Goal: Information Seeking & Learning: Learn about a topic

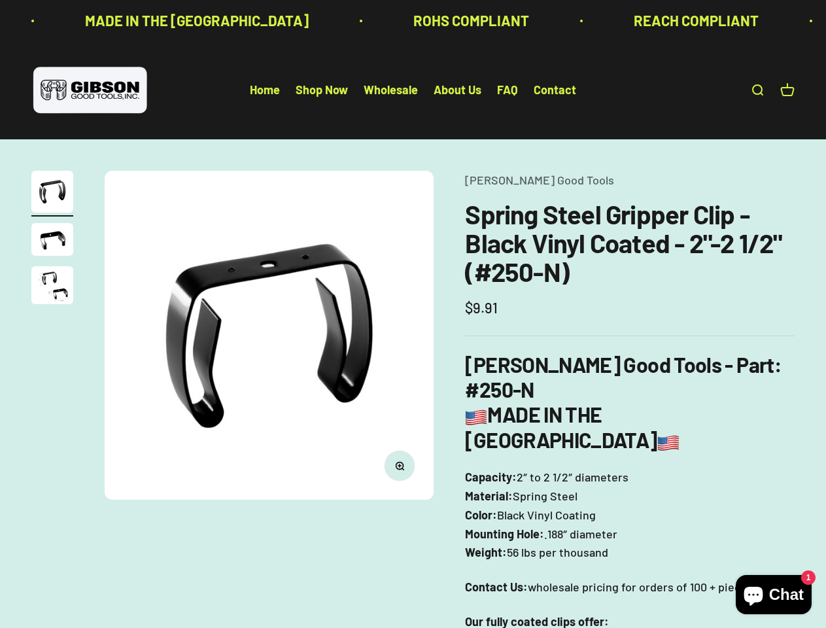
click at [413, 314] on img at bounding box center [269, 335] width 329 height 329
click at [269, 335] on media-carousel at bounding box center [269, 335] width 329 height 329
click at [400, 466] on icon "button" at bounding box center [399, 465] width 3 height 3
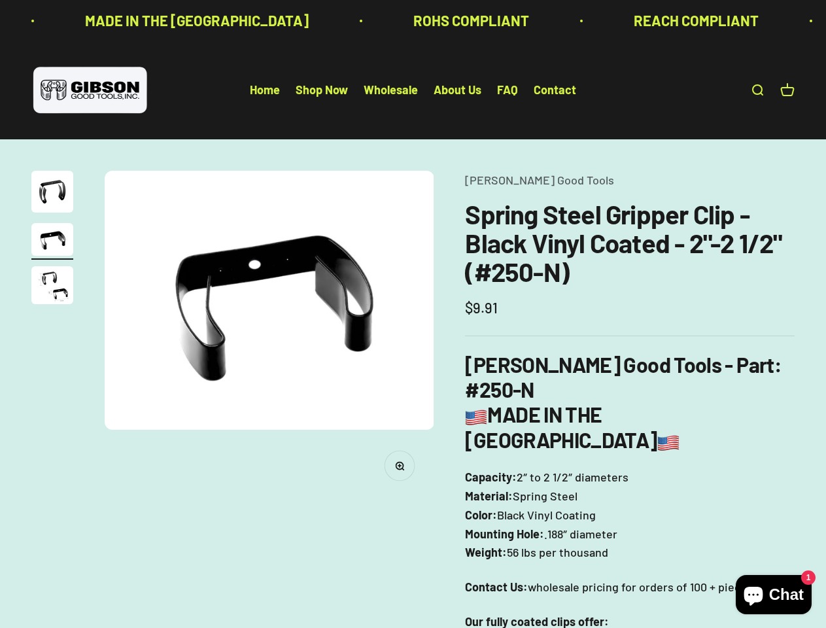
click at [52, 194] on img "Go to item 1" at bounding box center [52, 192] width 42 height 42
click at [52, 241] on img "Go to item 2" at bounding box center [52, 239] width 42 height 33
click at [52, 287] on img "Go to item 3" at bounding box center [52, 285] width 42 height 38
